Goal: Task Accomplishment & Management: Manage account settings

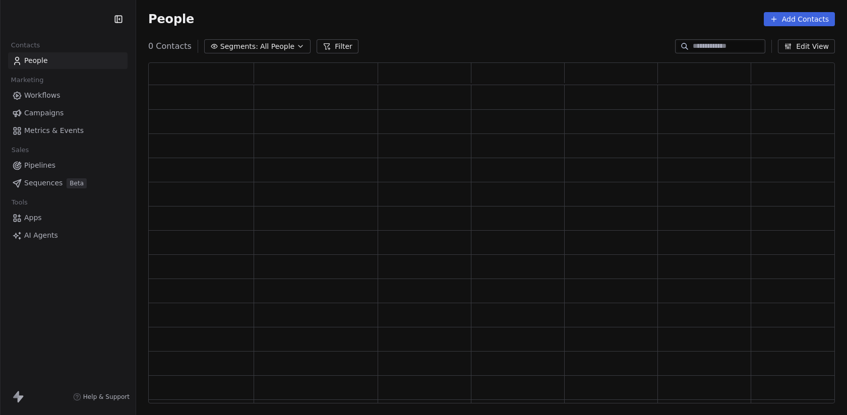
scroll to position [341, 686]
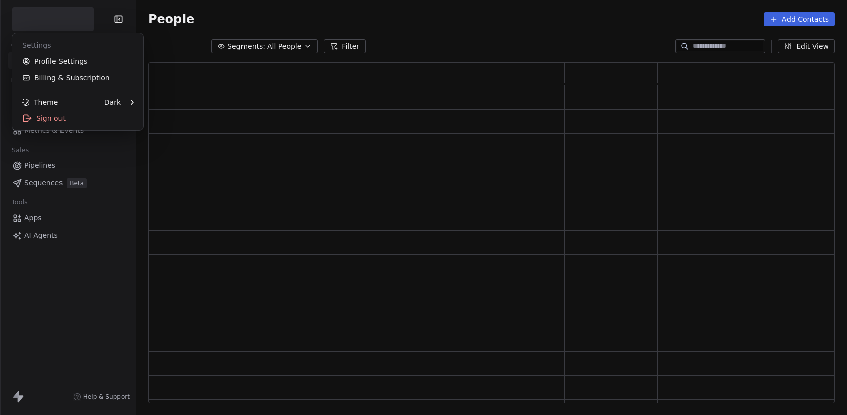
click at [49, 10] on html "Contacts People Marketing Workflows Campaigns Metrics & Events Sales Pipelines …" at bounding box center [423, 207] width 847 height 415
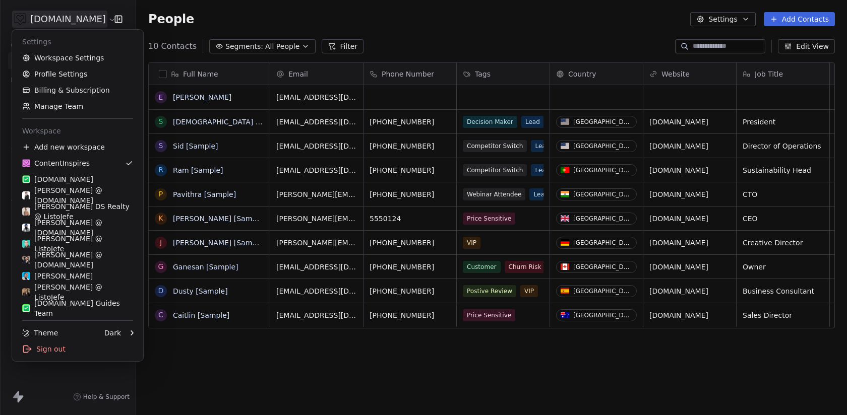
scroll to position [365, 711]
click at [76, 209] on div "[PERSON_NAME] DS Realty @ ListoJefe" at bounding box center [77, 212] width 111 height 20
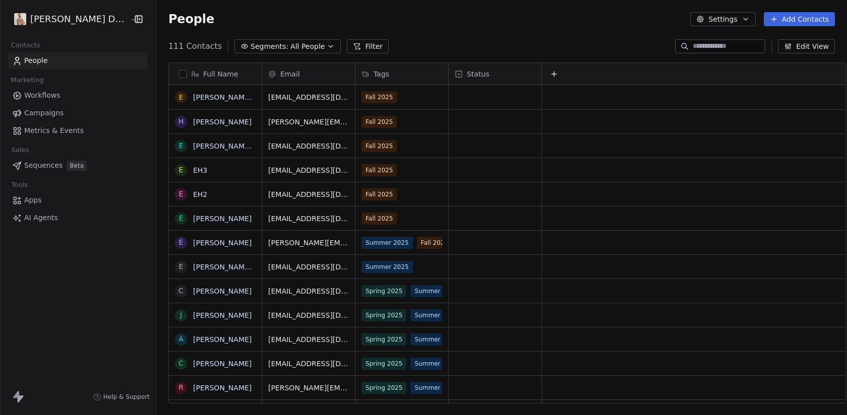
scroll to position [365, 701]
click at [59, 13] on html "[PERSON_NAME] DS Realty Contacts People Marketing Workflows Campaigns Metrics &…" at bounding box center [423, 207] width 847 height 415
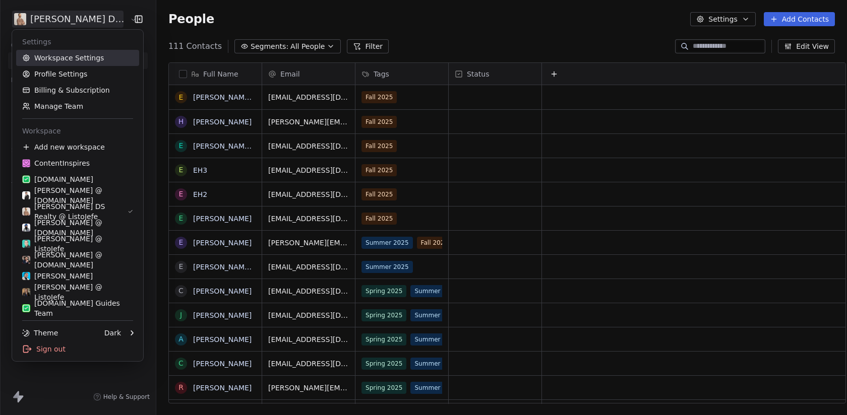
click at [54, 62] on link "Workspace Settings" at bounding box center [77, 58] width 123 height 16
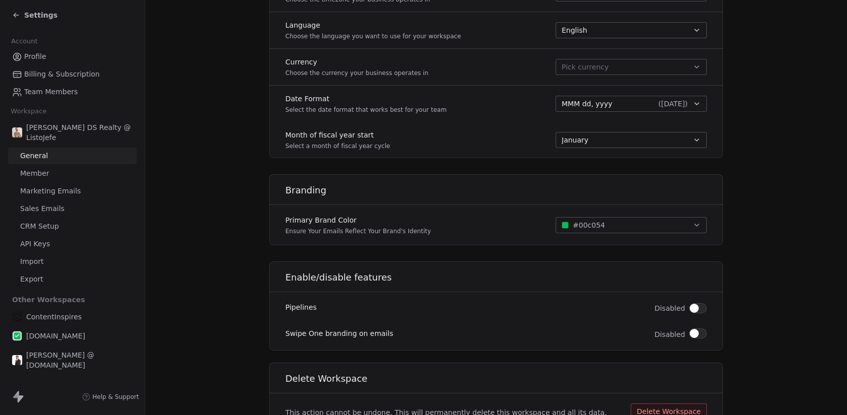
scroll to position [528, 0]
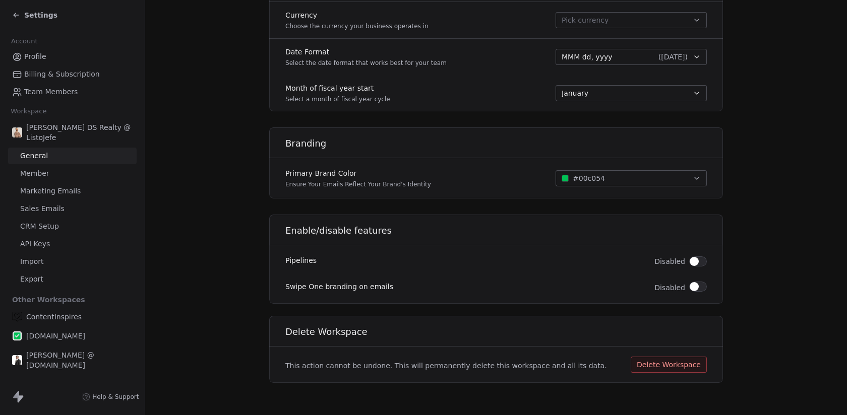
click at [47, 209] on span "Sales Emails" at bounding box center [42, 209] width 44 height 11
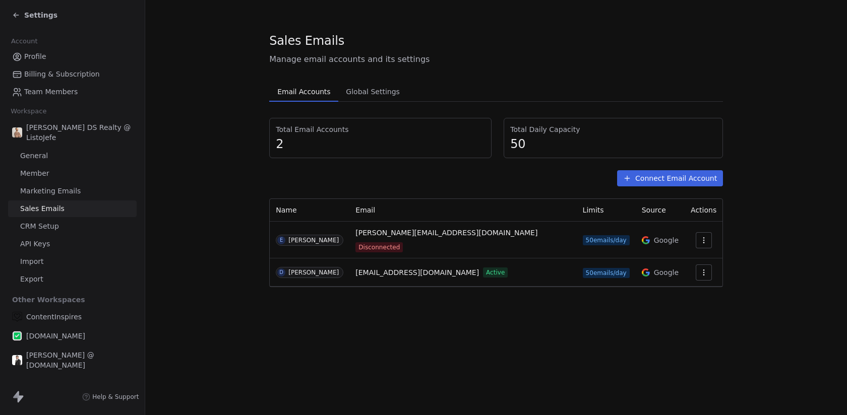
drag, startPoint x: 359, startPoint y: 263, endPoint x: 471, endPoint y: 271, distance: 112.7
click at [471, 271] on td "[EMAIL_ADDRESS][DOMAIN_NAME] Active" at bounding box center [462, 273] width 227 height 28
